Goal: Information Seeking & Learning: Learn about a topic

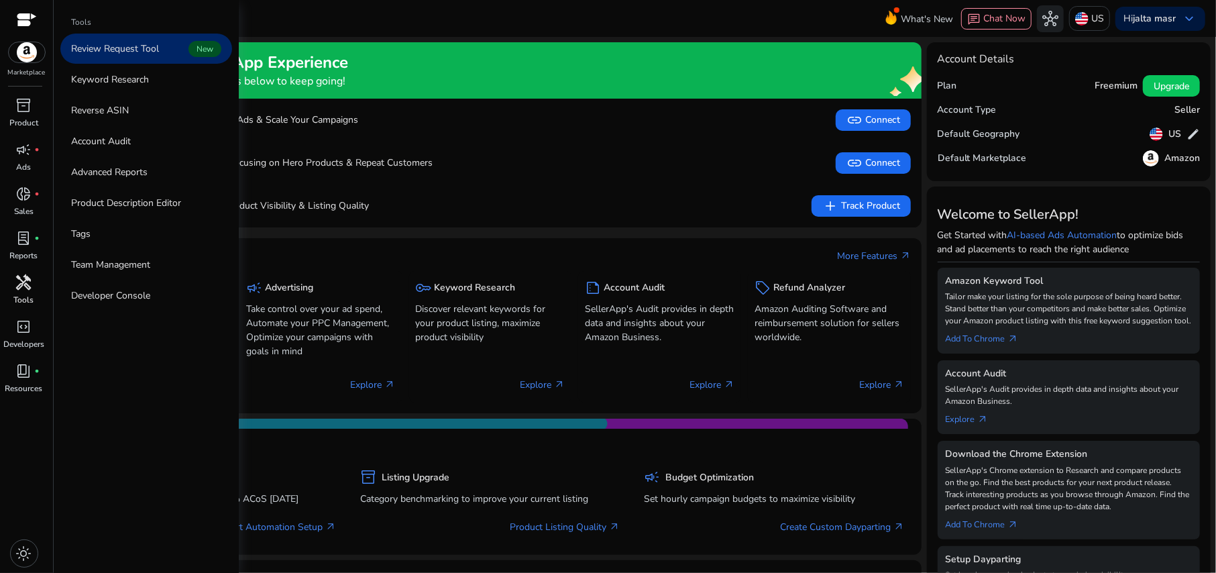
click at [16, 288] on span "handyman" at bounding box center [24, 282] width 16 height 16
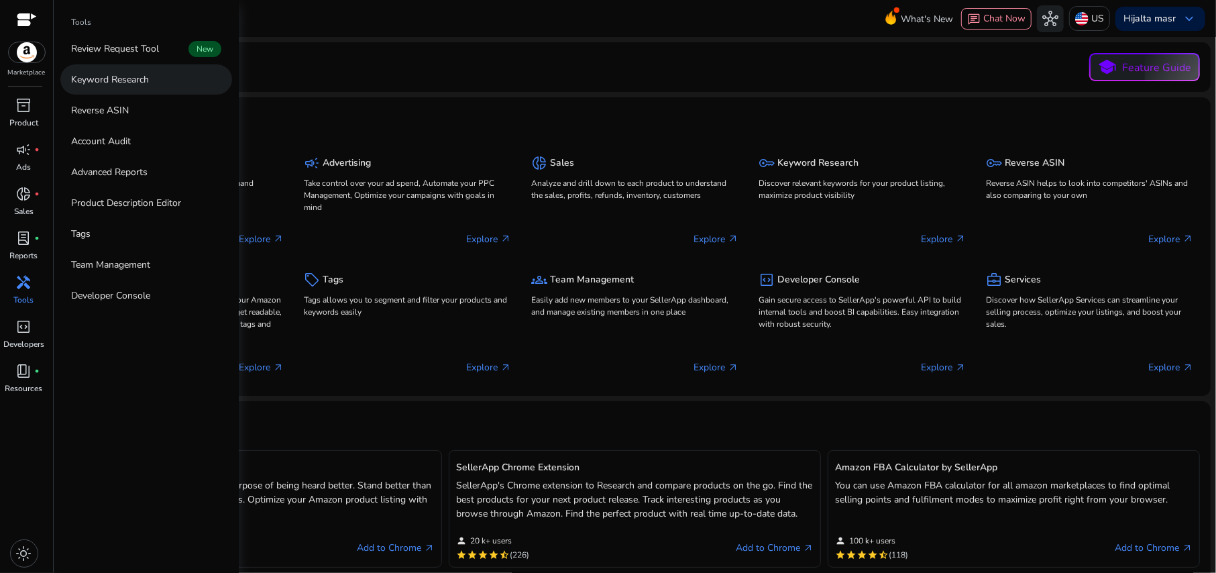
click at [106, 84] on p "Keyword Research" at bounding box center [110, 79] width 78 height 14
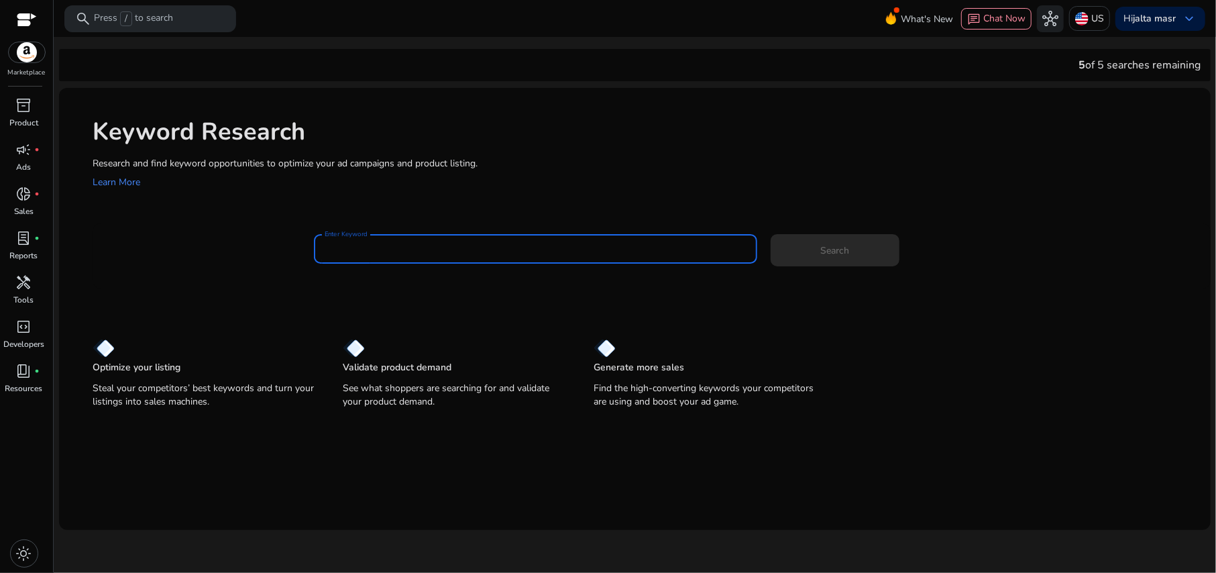
paste input "**********"
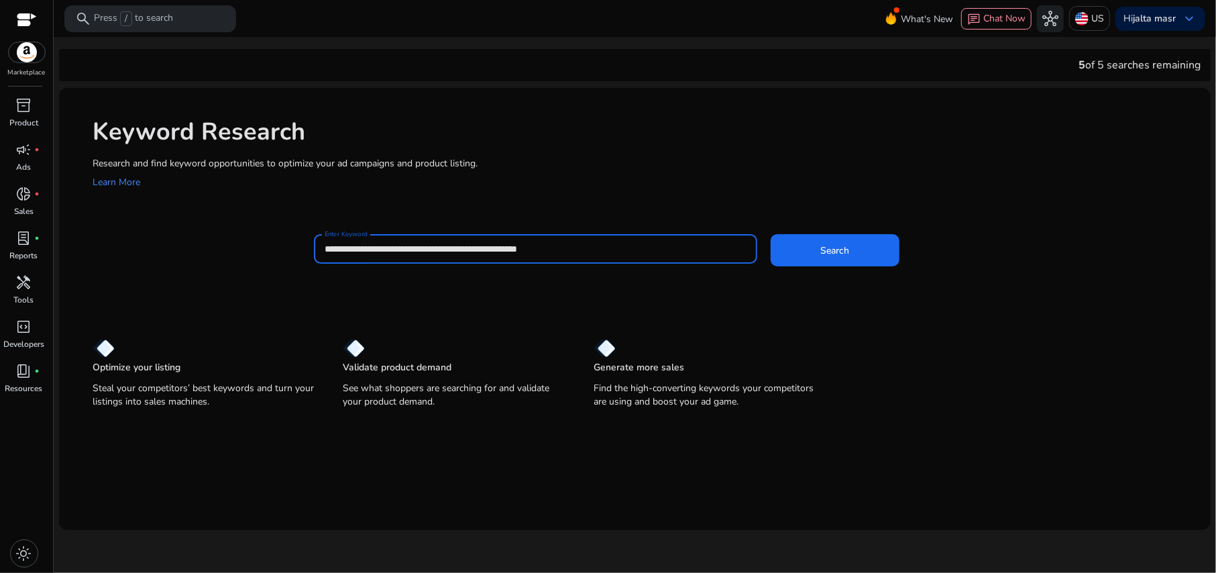
click at [412, 251] on input "**********" at bounding box center [535, 249] width 421 height 15
paste input "**********"
type input "**********"
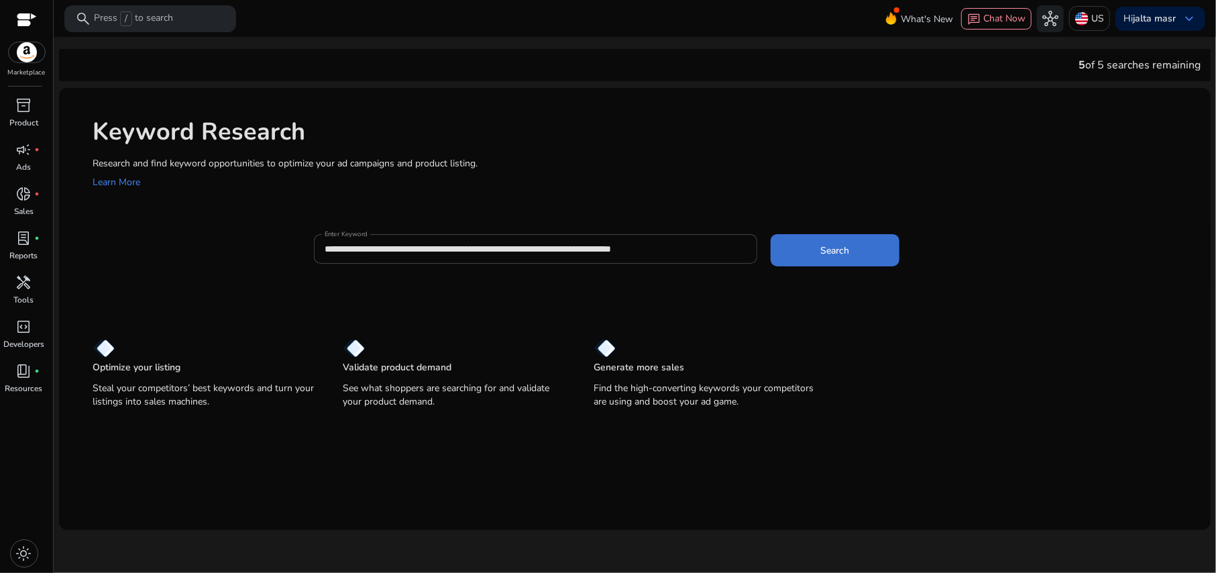
click at [819, 248] on span at bounding box center [835, 250] width 129 height 32
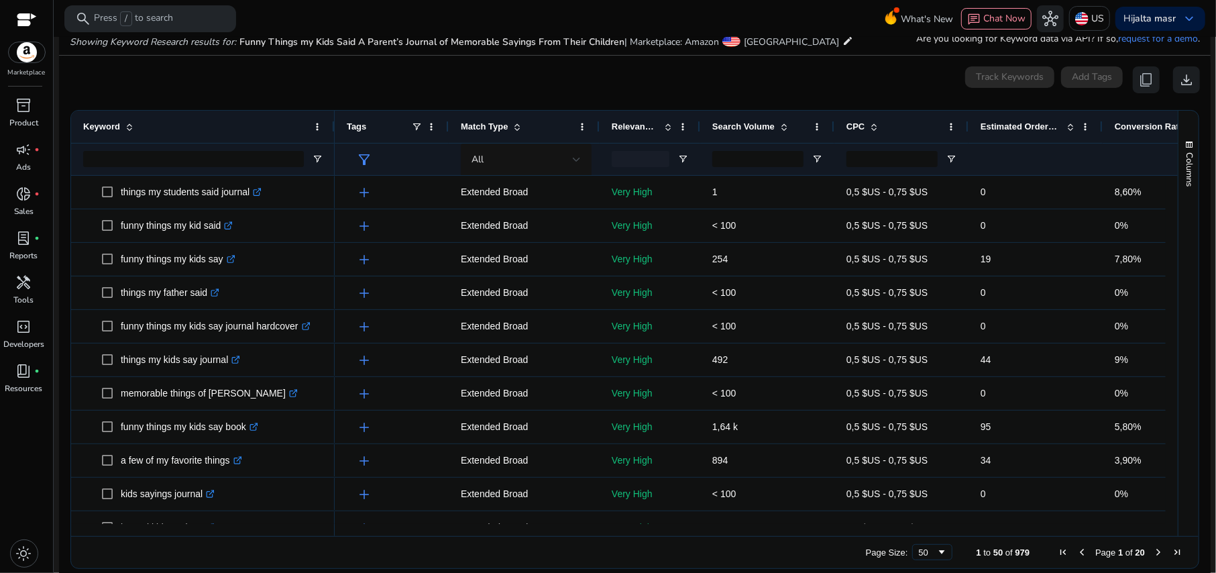
drag, startPoint x: 271, startPoint y: 124, endPoint x: 333, endPoint y: 132, distance: 62.9
click at [333, 132] on div at bounding box center [333, 127] width 5 height 32
click at [1122, 127] on span "Conversion Rate" at bounding box center [1149, 126] width 69 height 10
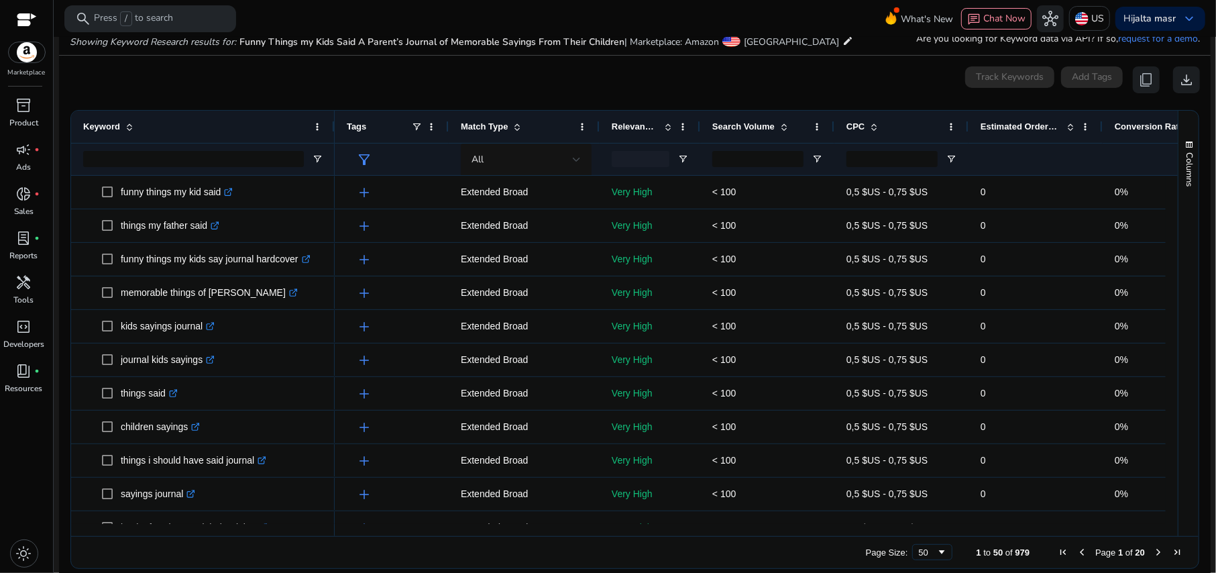
click at [1122, 127] on span "Conversion Rate" at bounding box center [1149, 126] width 69 height 10
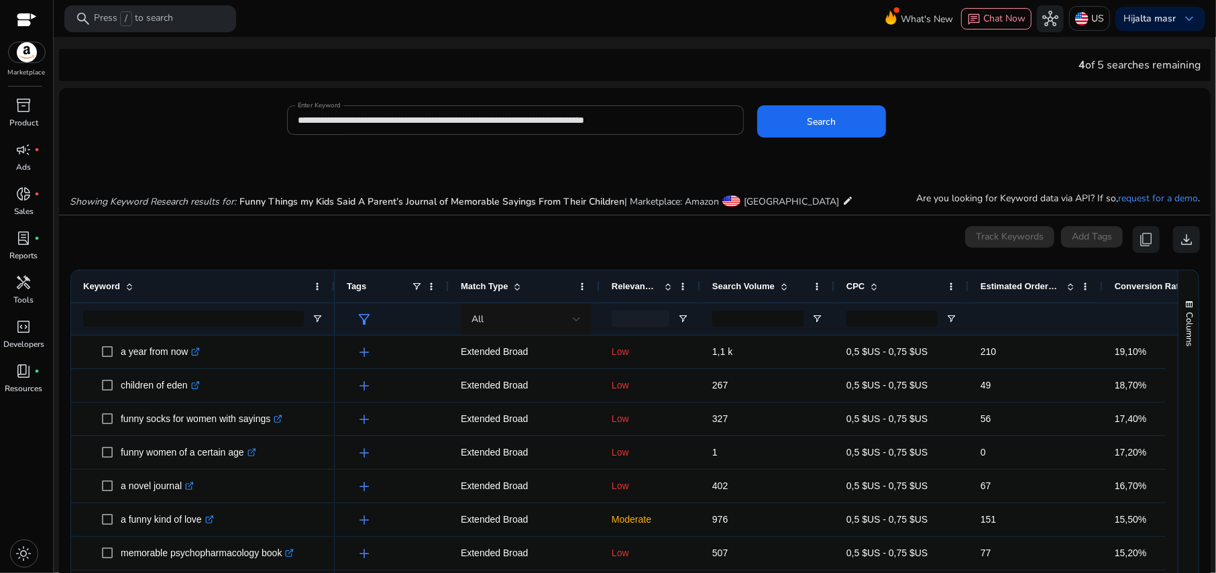
click at [1126, 287] on span "Conversion Rate" at bounding box center [1149, 286] width 69 height 10
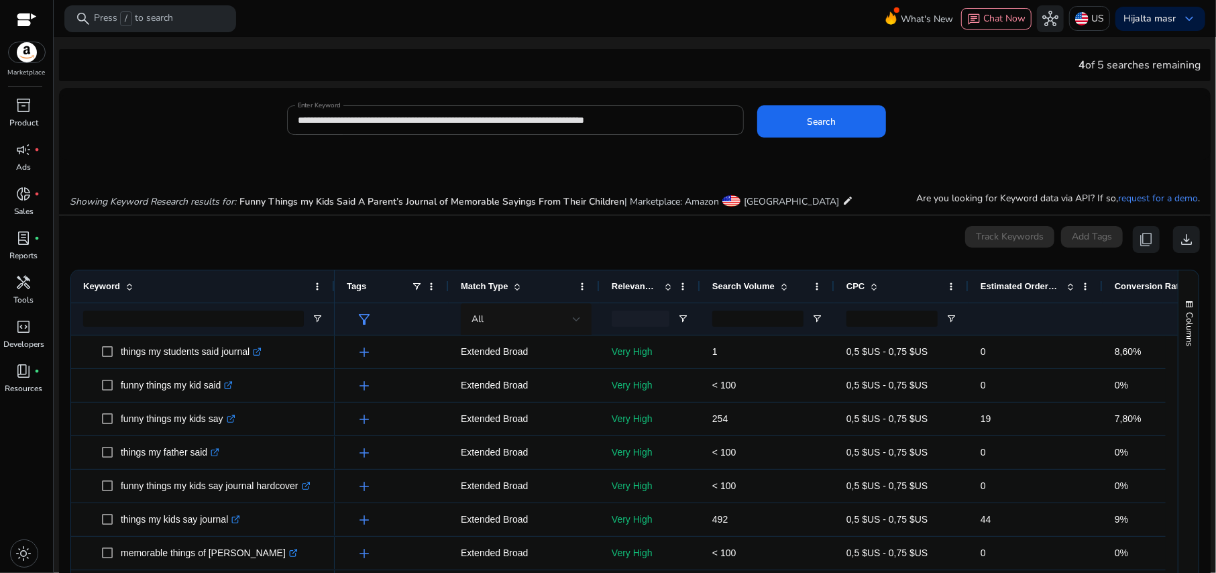
click at [494, 289] on span "Match Type" at bounding box center [485, 286] width 48 height 10
click at [569, 317] on div "All" at bounding box center [522, 319] width 101 height 15
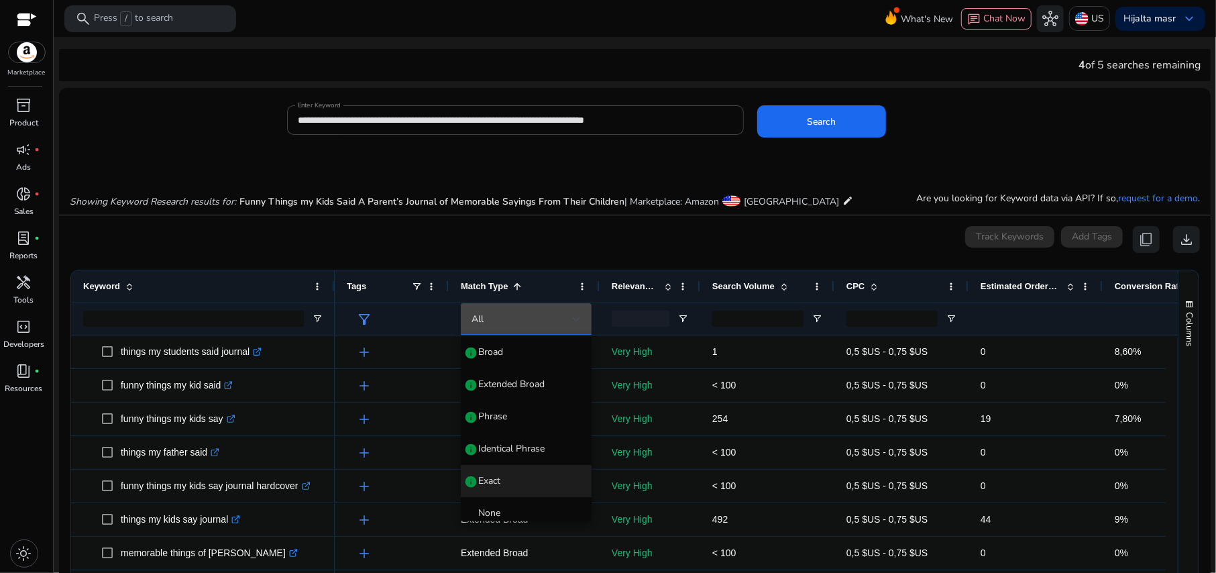
scroll to position [51, 0]
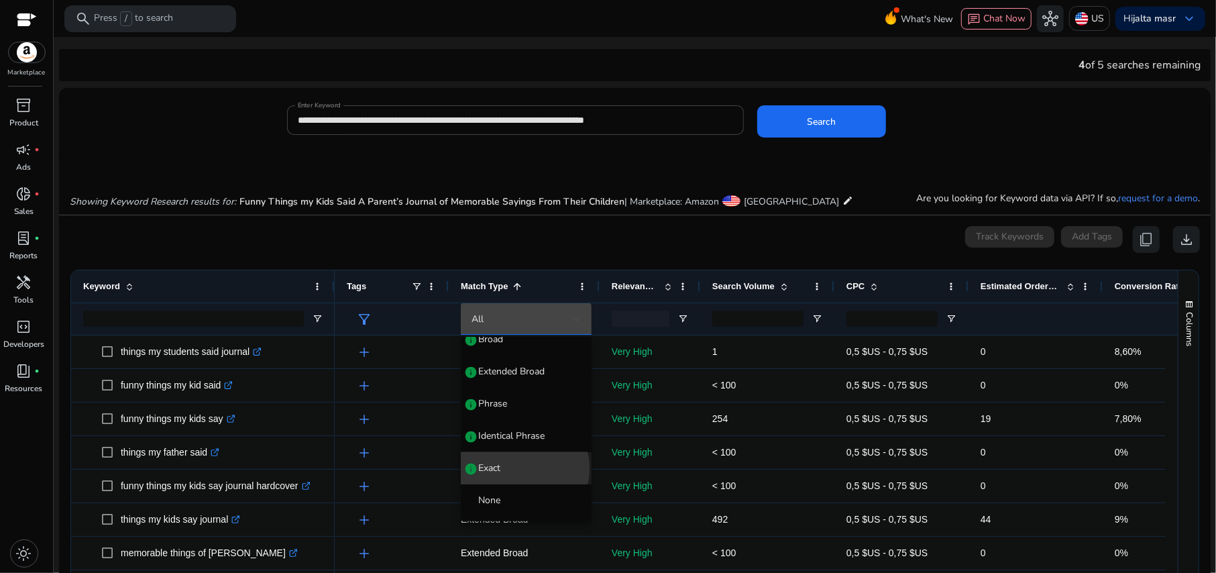
click at [523, 468] on span "Exact info" at bounding box center [526, 468] width 109 height 13
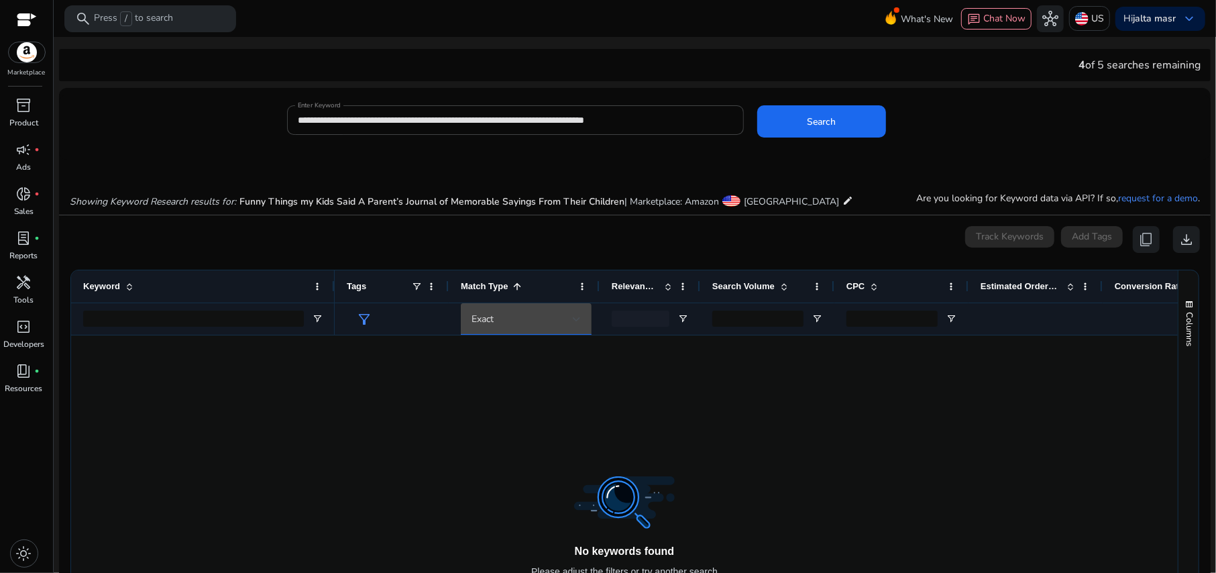
click at [503, 282] on span "Match Type" at bounding box center [485, 286] width 48 height 10
click at [516, 323] on div "Exact" at bounding box center [522, 319] width 101 height 15
click at [503, 475] on span "Identical Phrase" at bounding box center [511, 472] width 66 height 13
click at [502, 322] on span "Identical Phrase" at bounding box center [505, 319] width 66 height 13
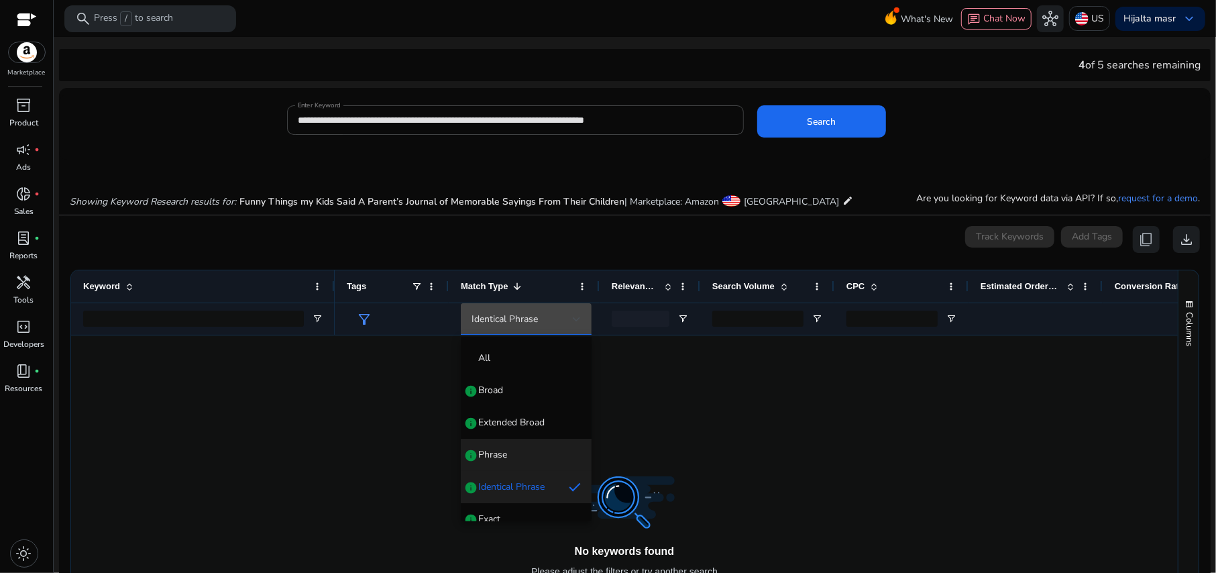
drag, startPoint x: 515, startPoint y: 454, endPoint x: 519, endPoint y: 419, distance: 35.1
click at [516, 454] on span "Phrase info" at bounding box center [526, 454] width 109 height 13
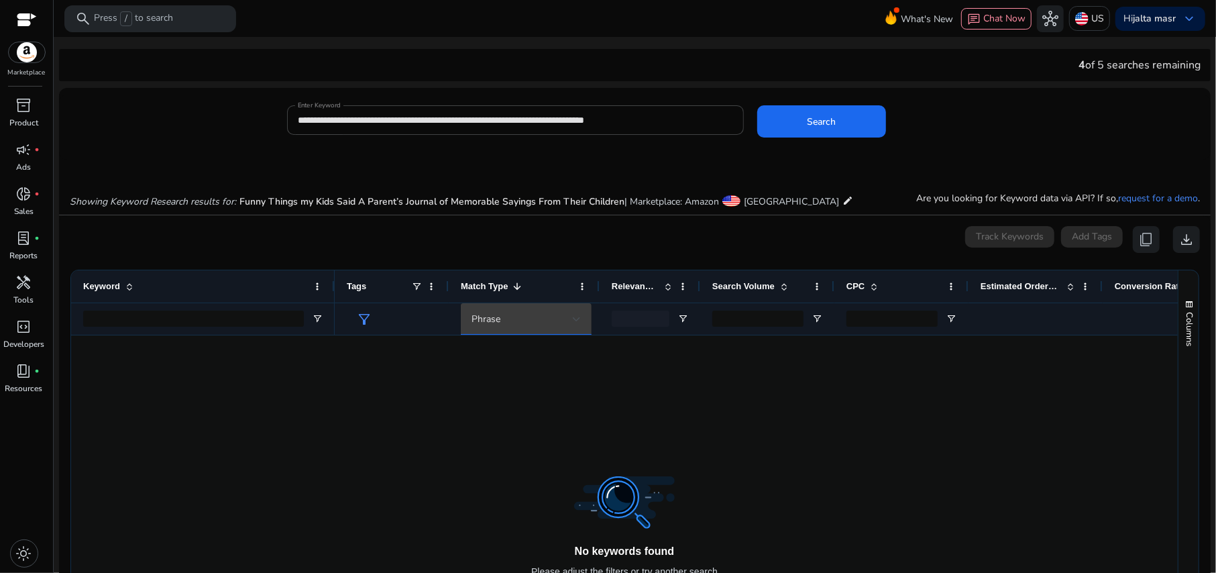
click at [519, 323] on div "Phrase" at bounding box center [522, 319] width 101 height 15
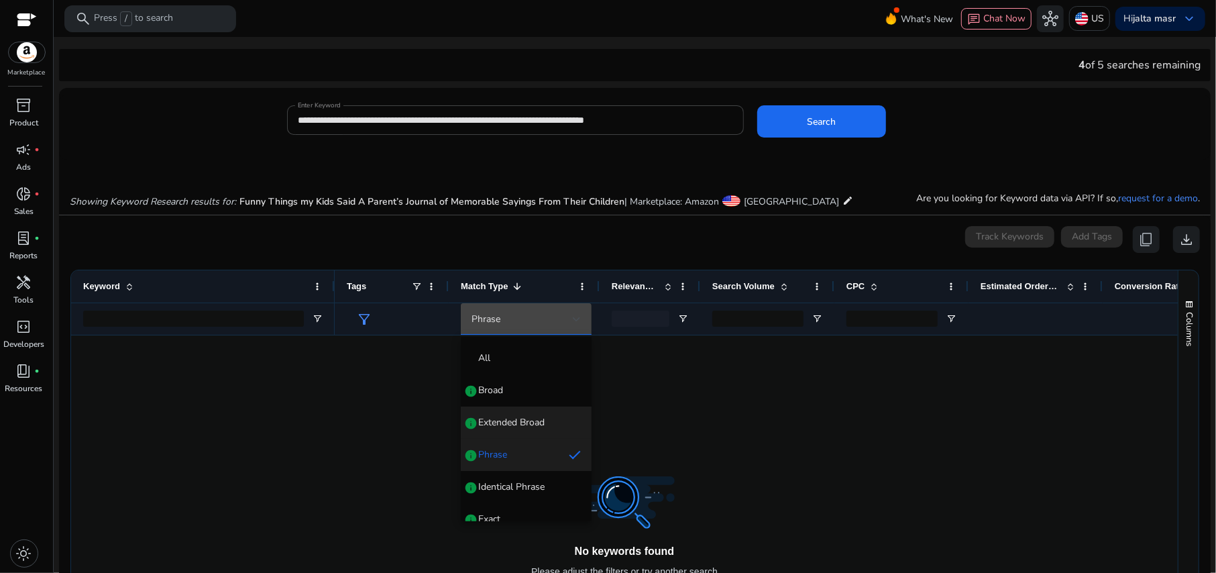
click at [529, 419] on span "Extended Broad" at bounding box center [511, 422] width 66 height 13
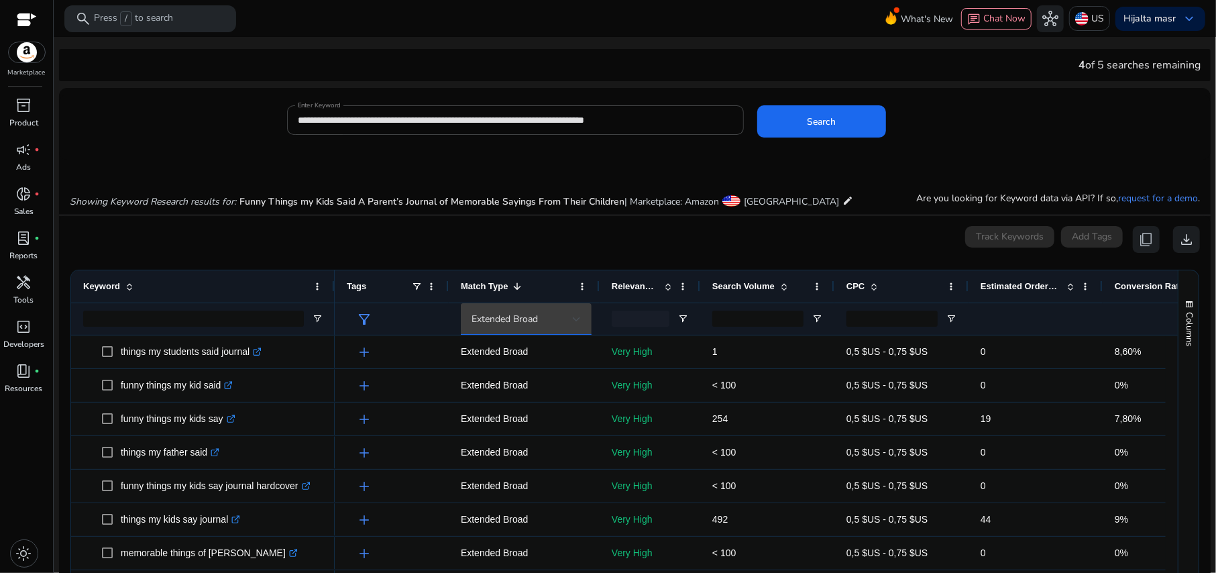
click at [524, 327] on div "Extended Broad" at bounding box center [526, 319] width 109 height 16
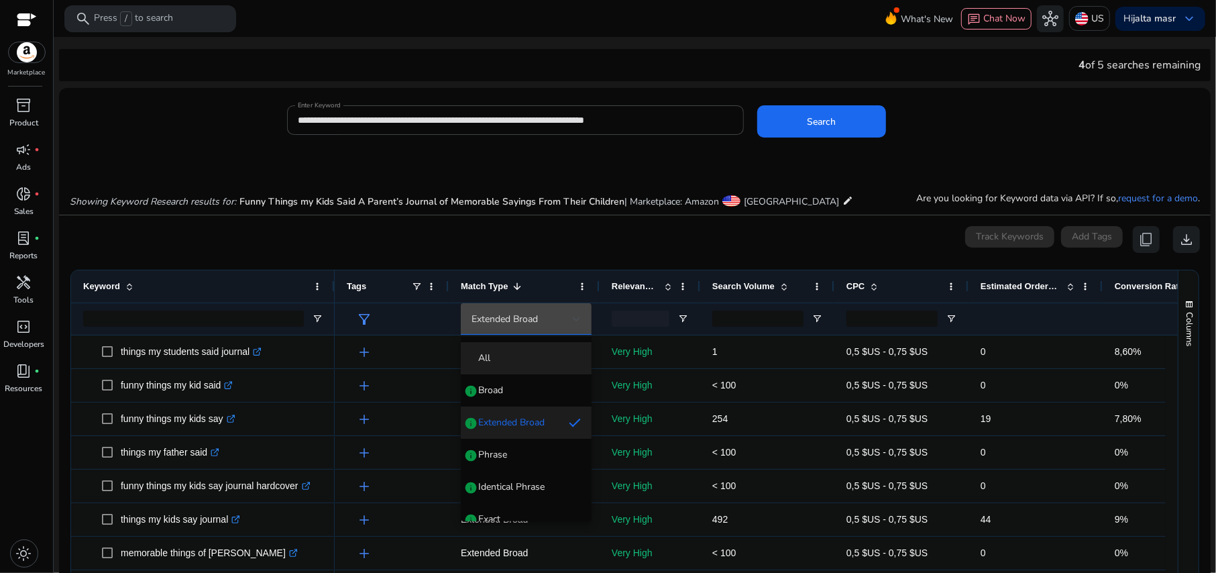
click at [522, 358] on span "All" at bounding box center [526, 358] width 109 height 13
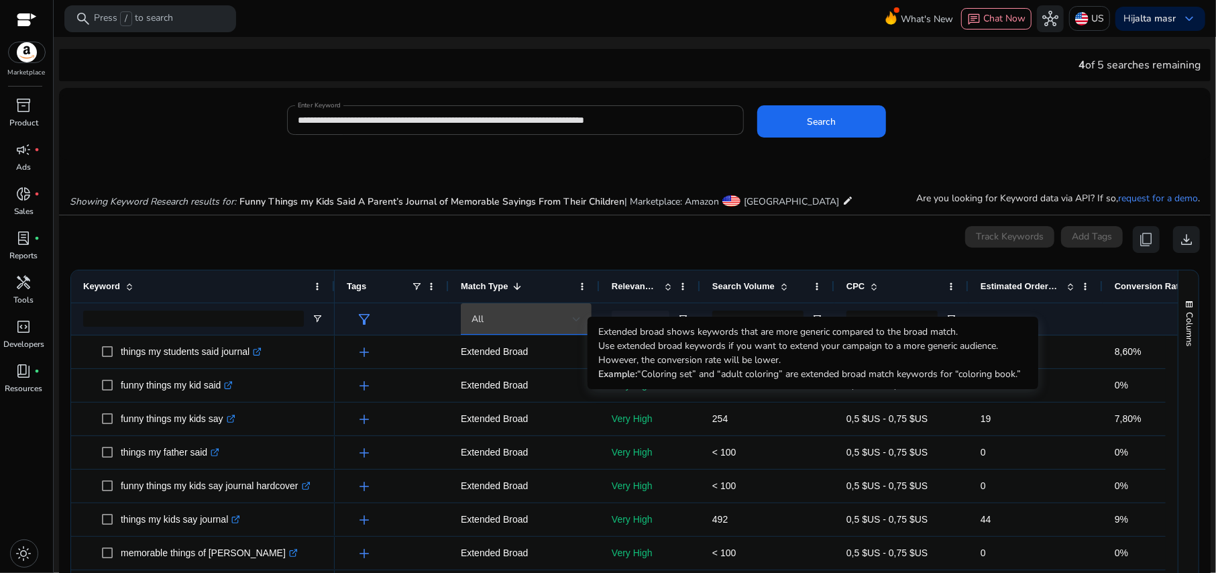
click at [513, 315] on div "All" at bounding box center [522, 319] width 101 height 15
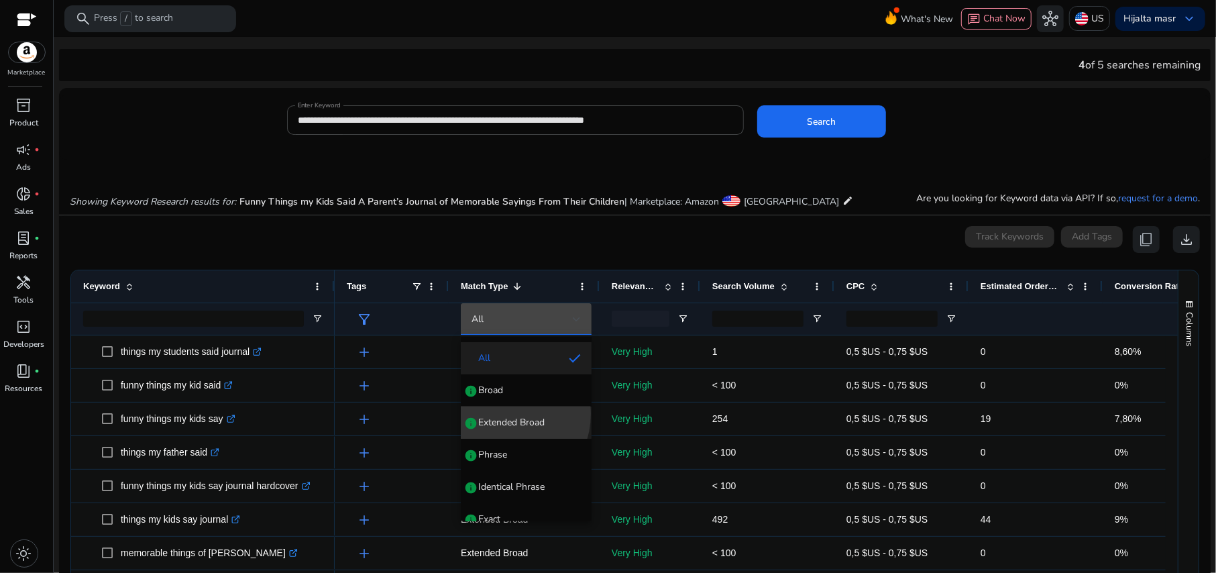
click at [498, 413] on mat-option "Extended Broad info" at bounding box center [526, 423] width 131 height 32
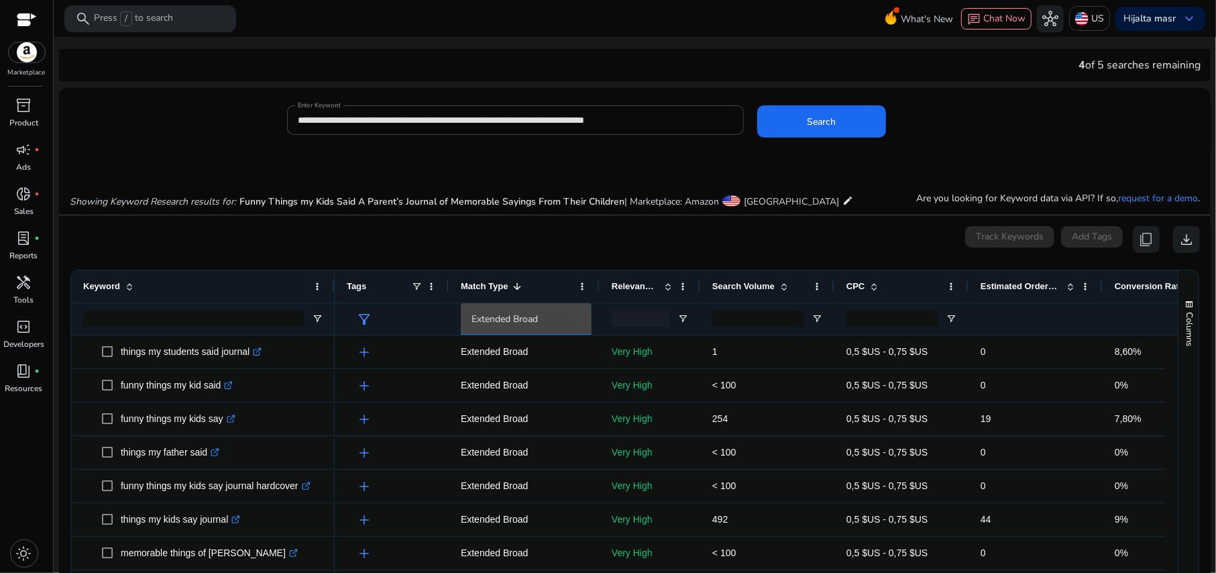
click at [562, 235] on div "0 keyword(s) selected Track Keywords Add Tags content_copy download" at bounding box center [635, 239] width 1131 height 27
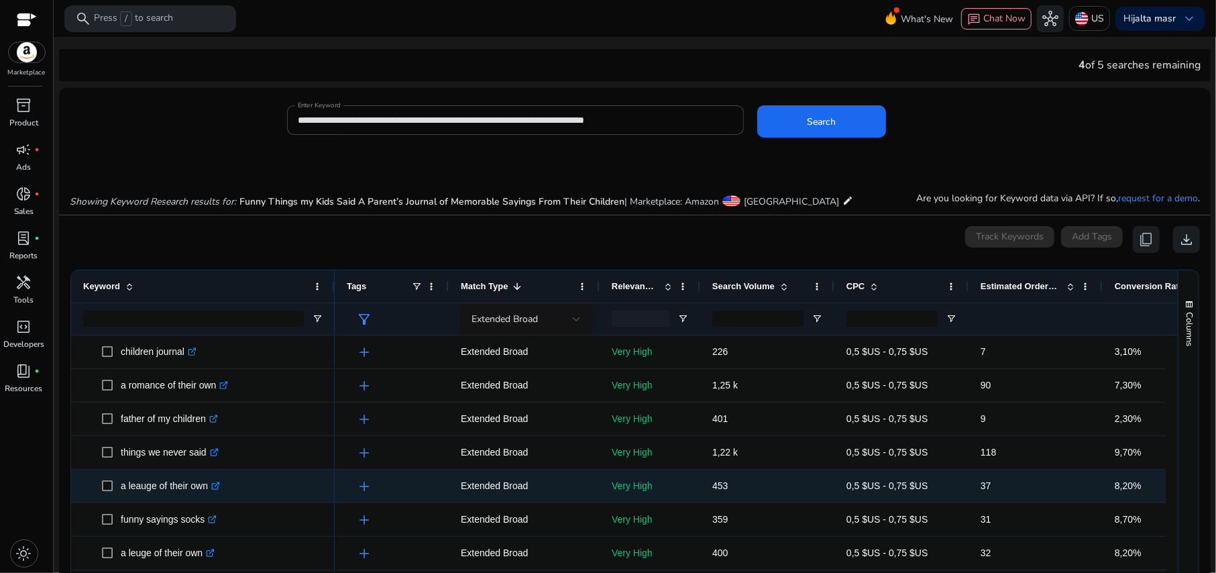
scroll to position [0, 0]
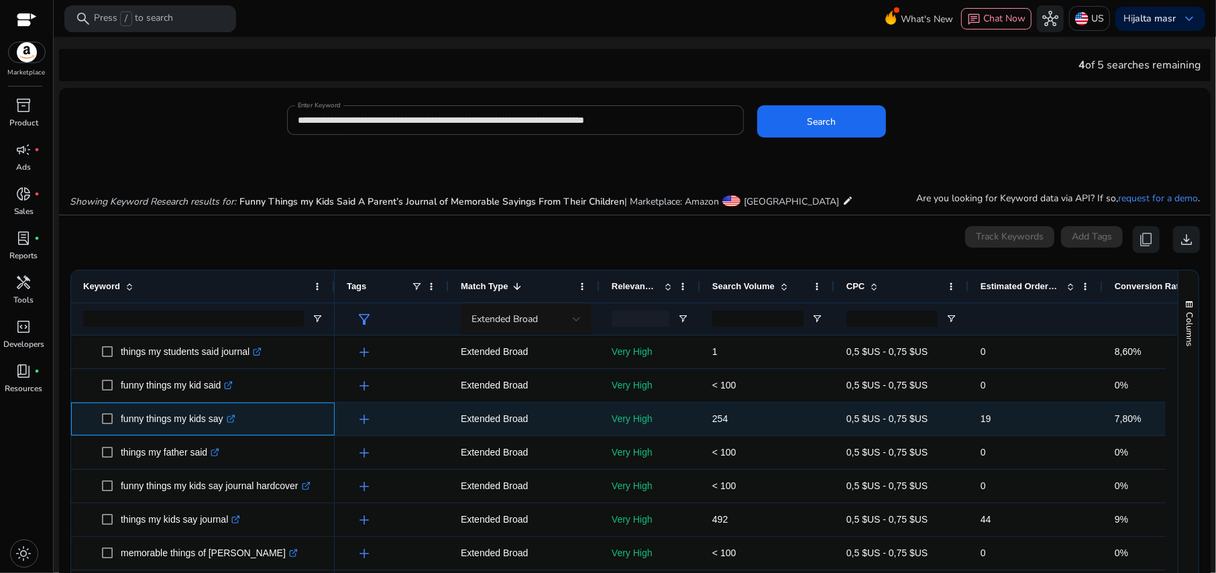
drag, startPoint x: 119, startPoint y: 420, endPoint x: 223, endPoint y: 420, distance: 104.0
click at [223, 420] on span "funny things my kids say .st0{fill:#2c8af8}" at bounding box center [212, 419] width 221 height 28
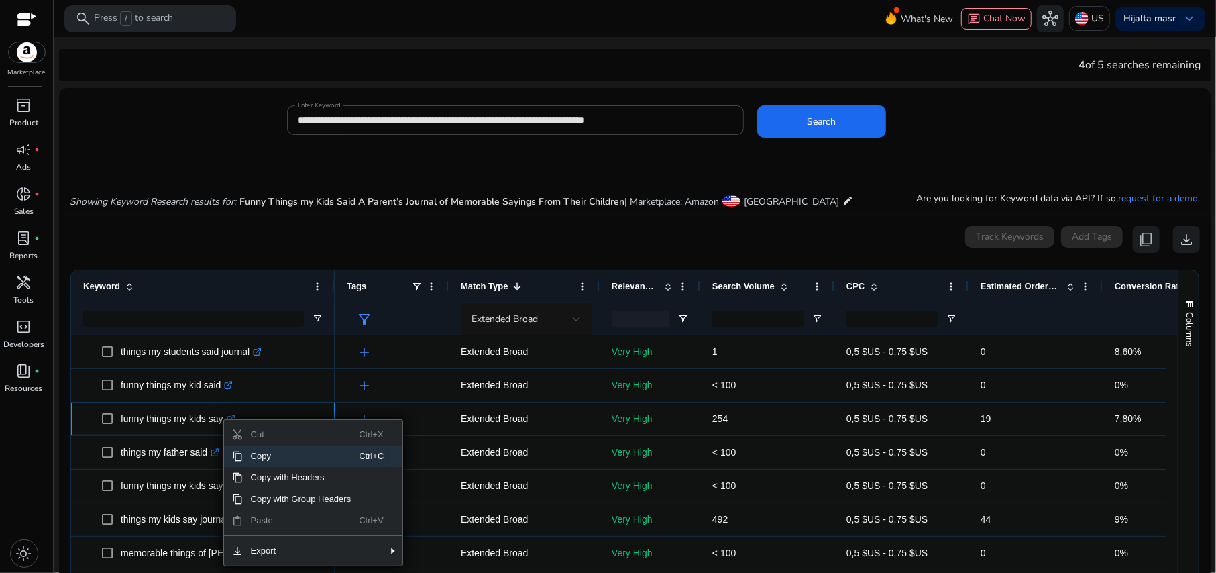
click at [276, 464] on span "Copy" at bounding box center [301, 456] width 117 height 21
